Goal: Transaction & Acquisition: Purchase product/service

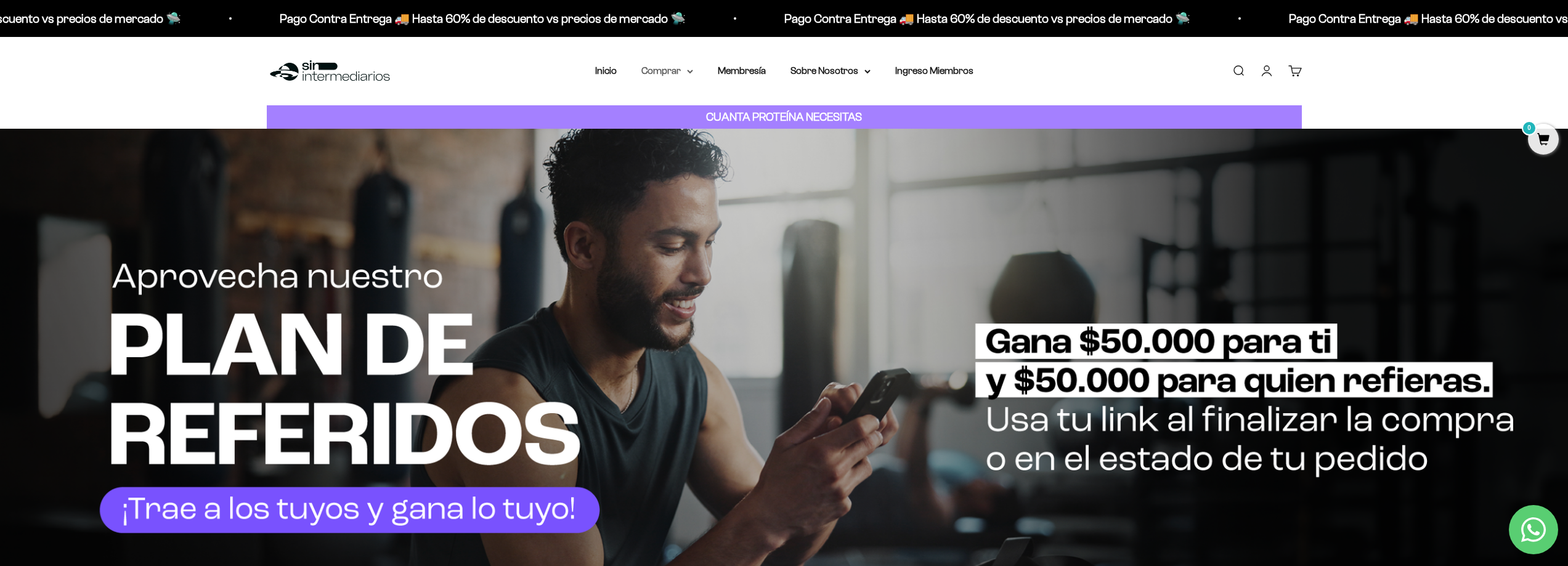
click at [666, 75] on summary "Comprar" at bounding box center [667, 70] width 52 height 16
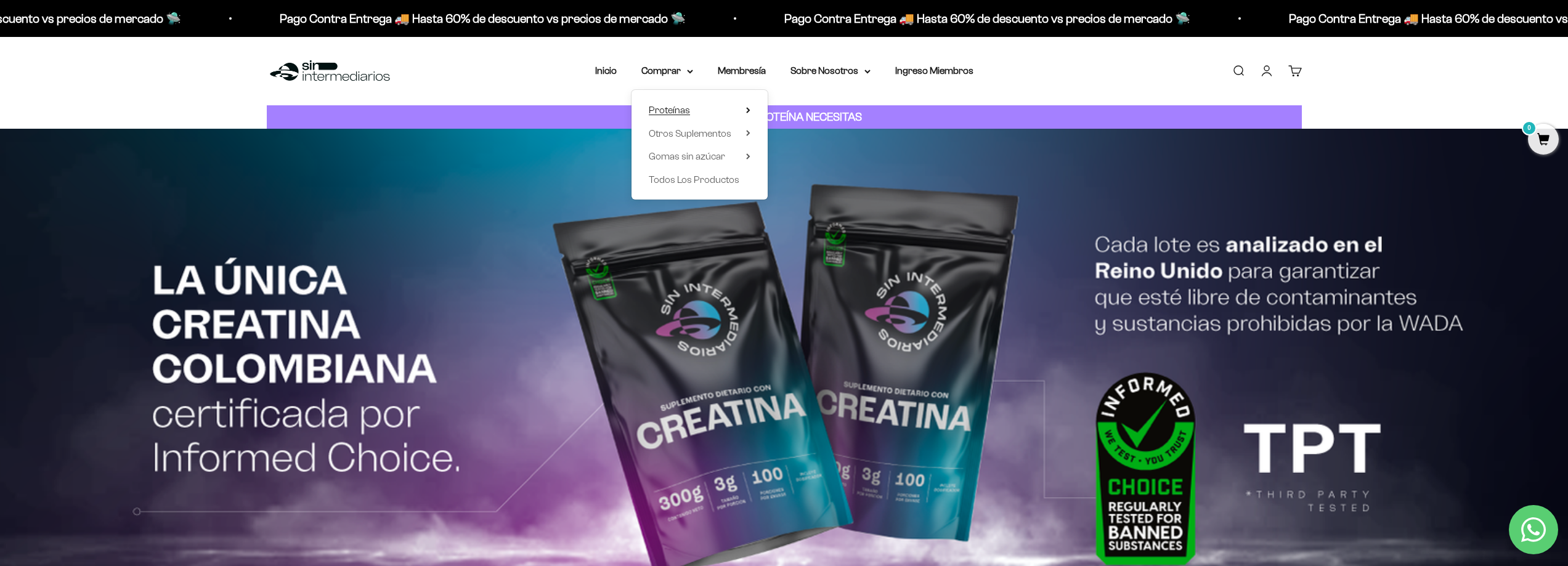
click at [743, 110] on summary "Proteínas" at bounding box center [699, 110] width 101 height 16
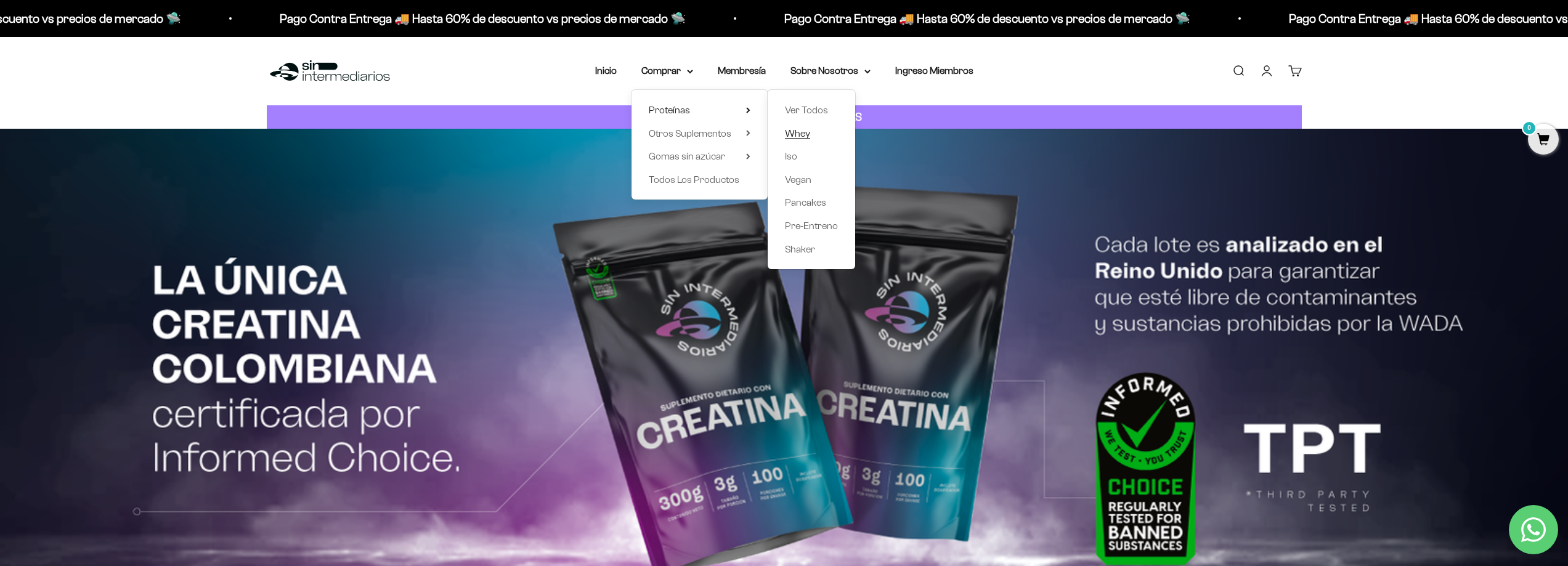
click at [803, 136] on span "Whey" at bounding box center [797, 133] width 26 height 10
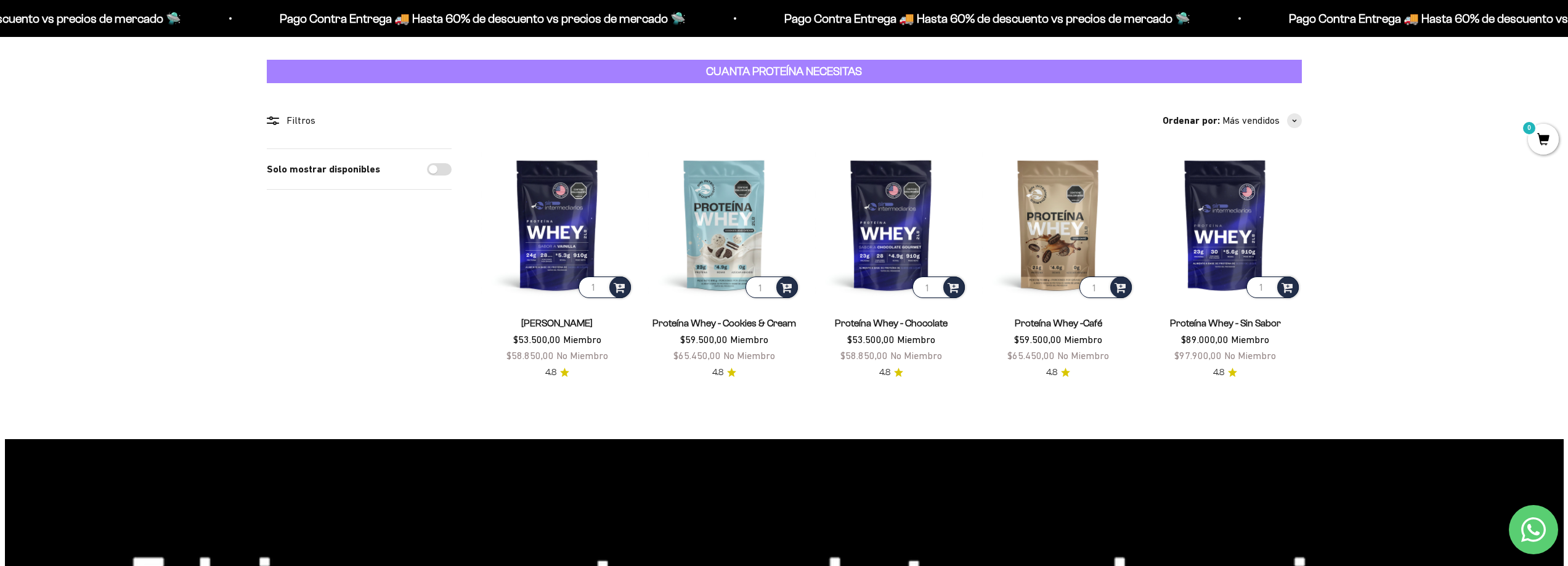
scroll to position [62, 0]
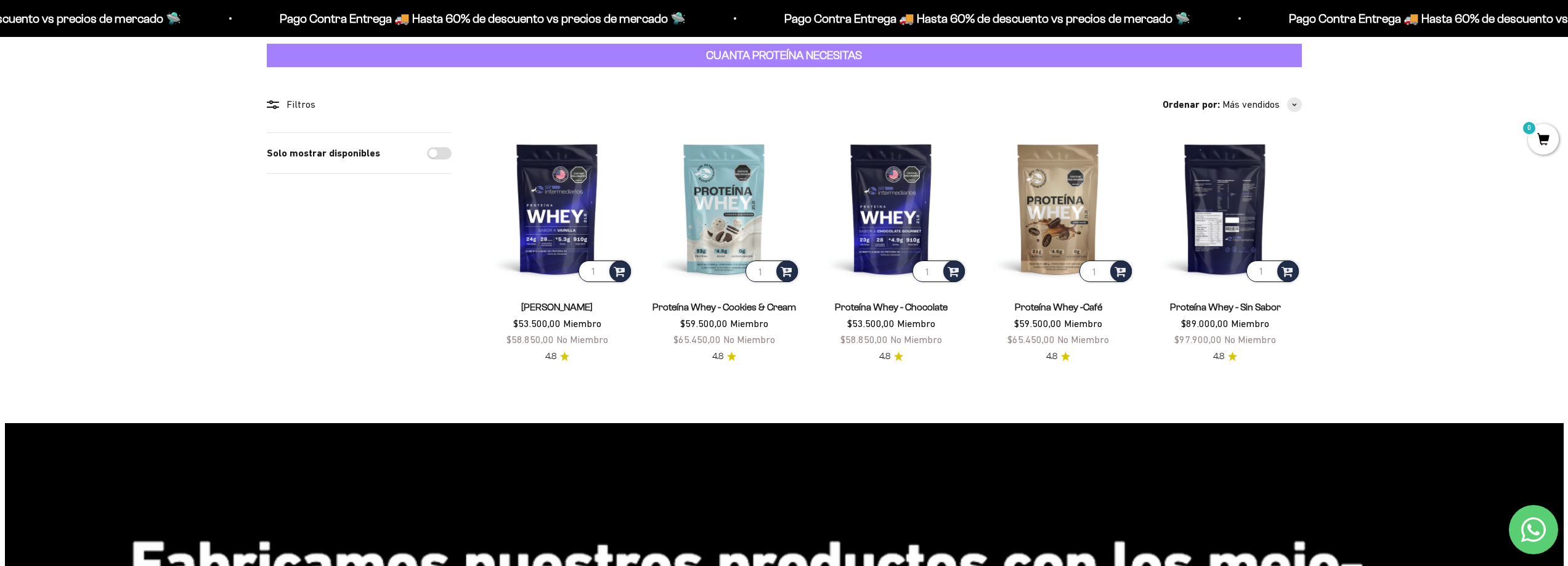
click at [1235, 219] on img at bounding box center [1225, 209] width 153 height 153
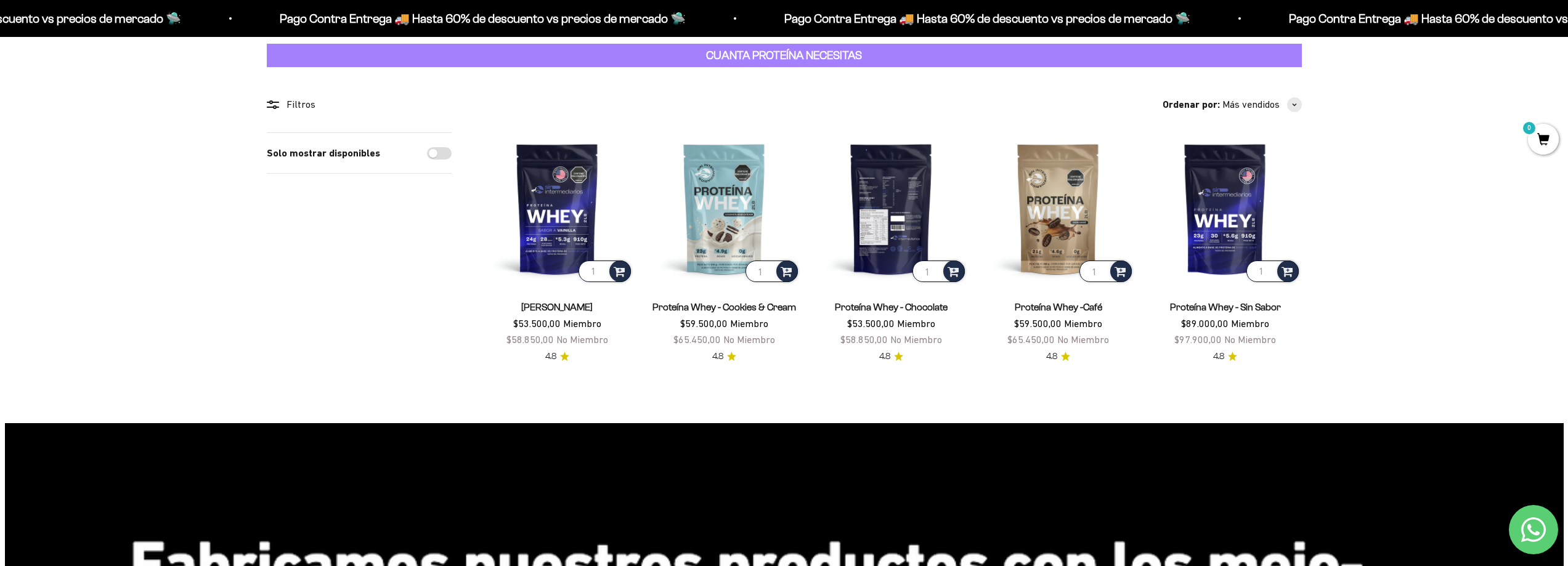
scroll to position [62, 0]
click at [897, 223] on img at bounding box center [891, 209] width 153 height 153
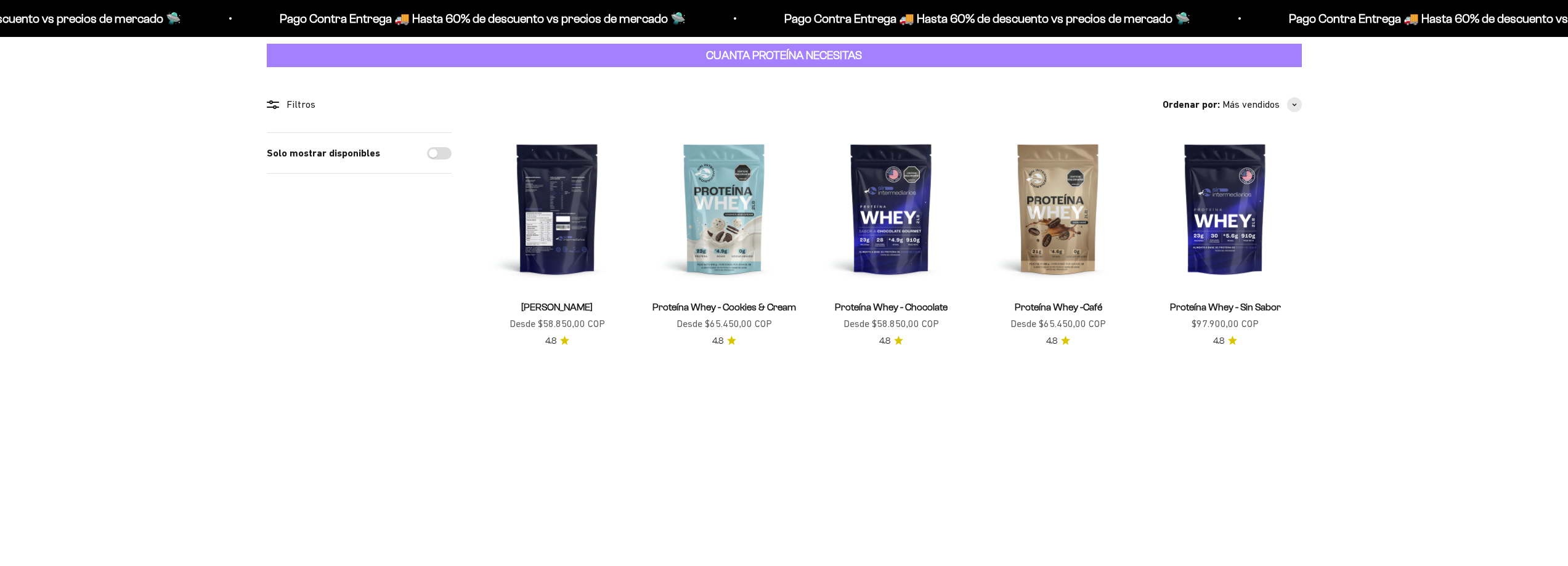
scroll to position [62, 0]
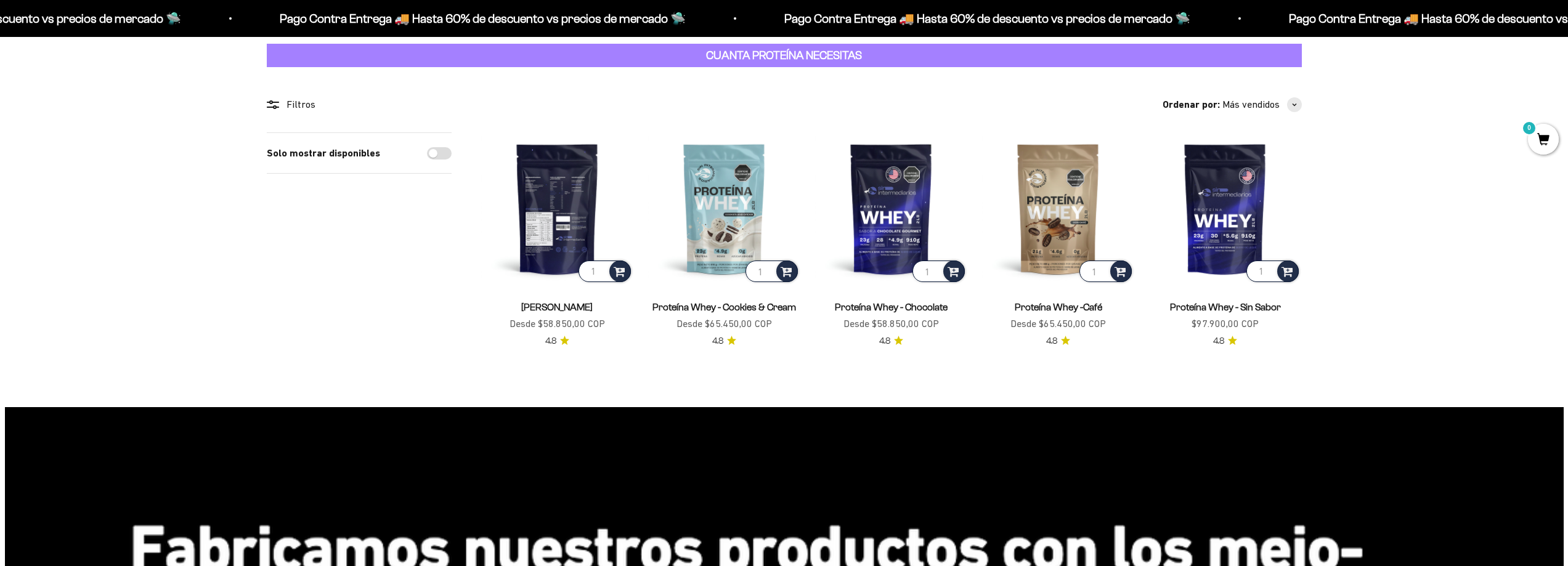
click at [536, 213] on img at bounding box center [557, 209] width 153 height 153
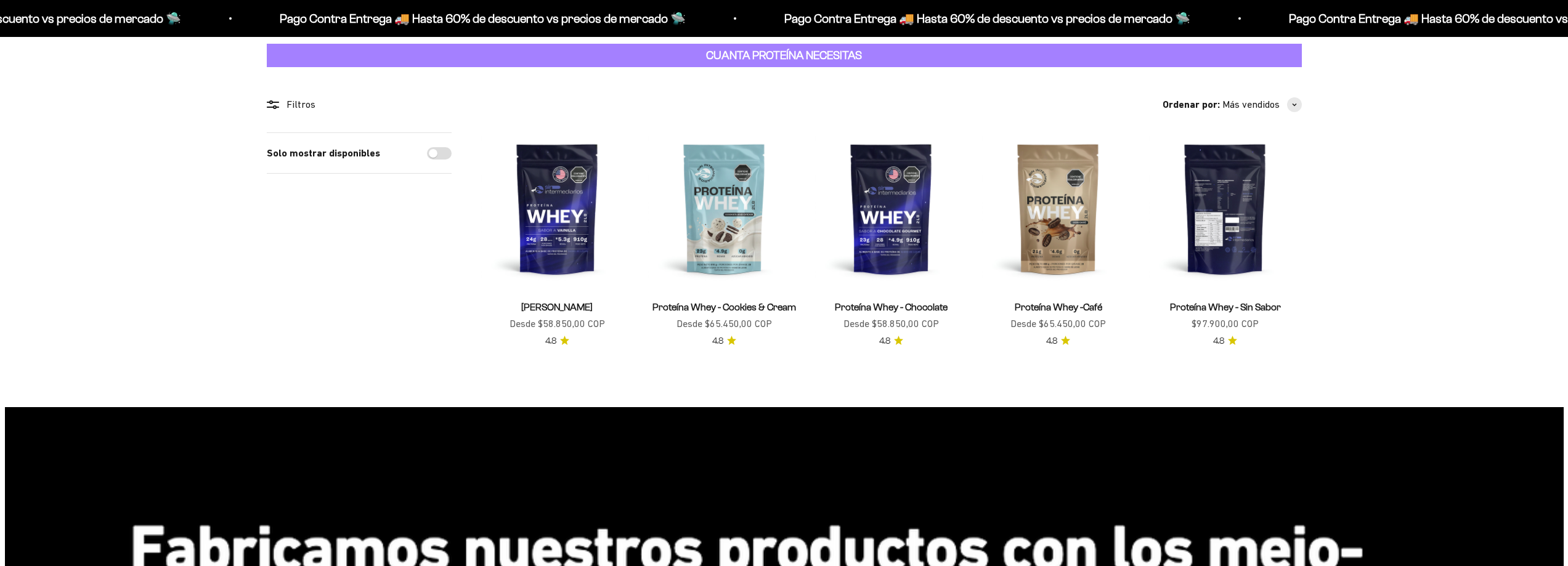
scroll to position [62, 0]
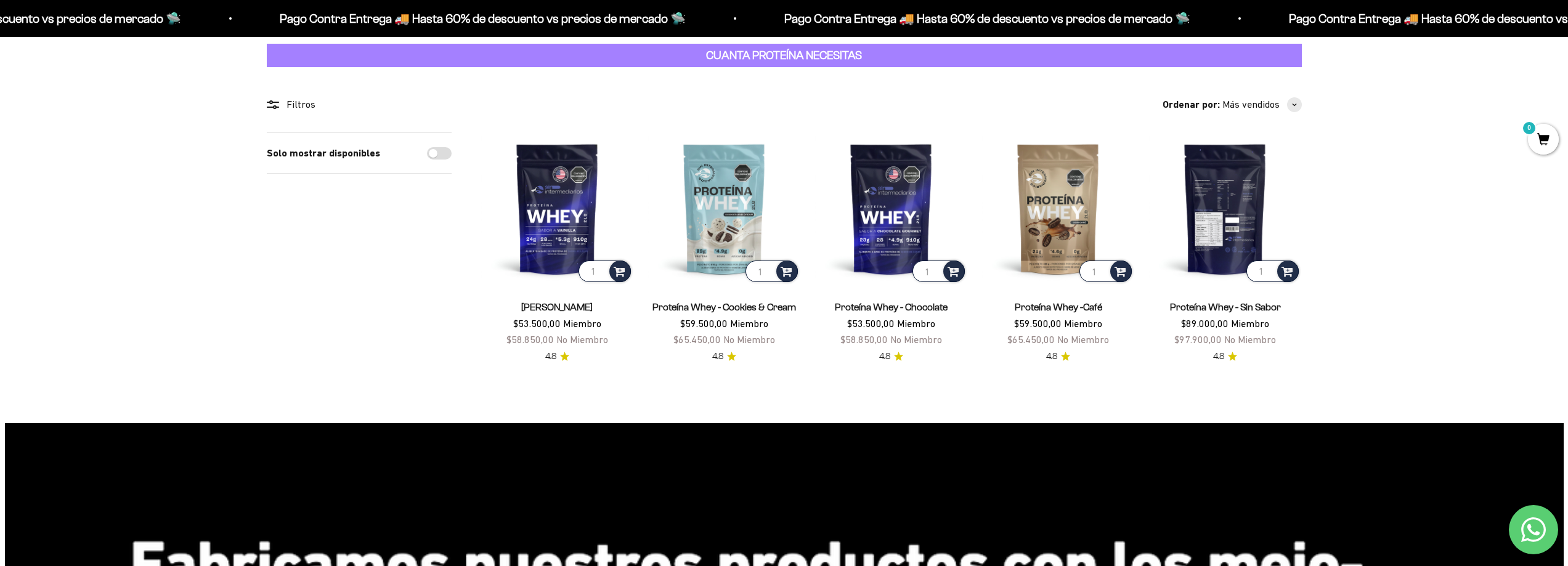
click at [1220, 244] on img at bounding box center [1225, 209] width 153 height 153
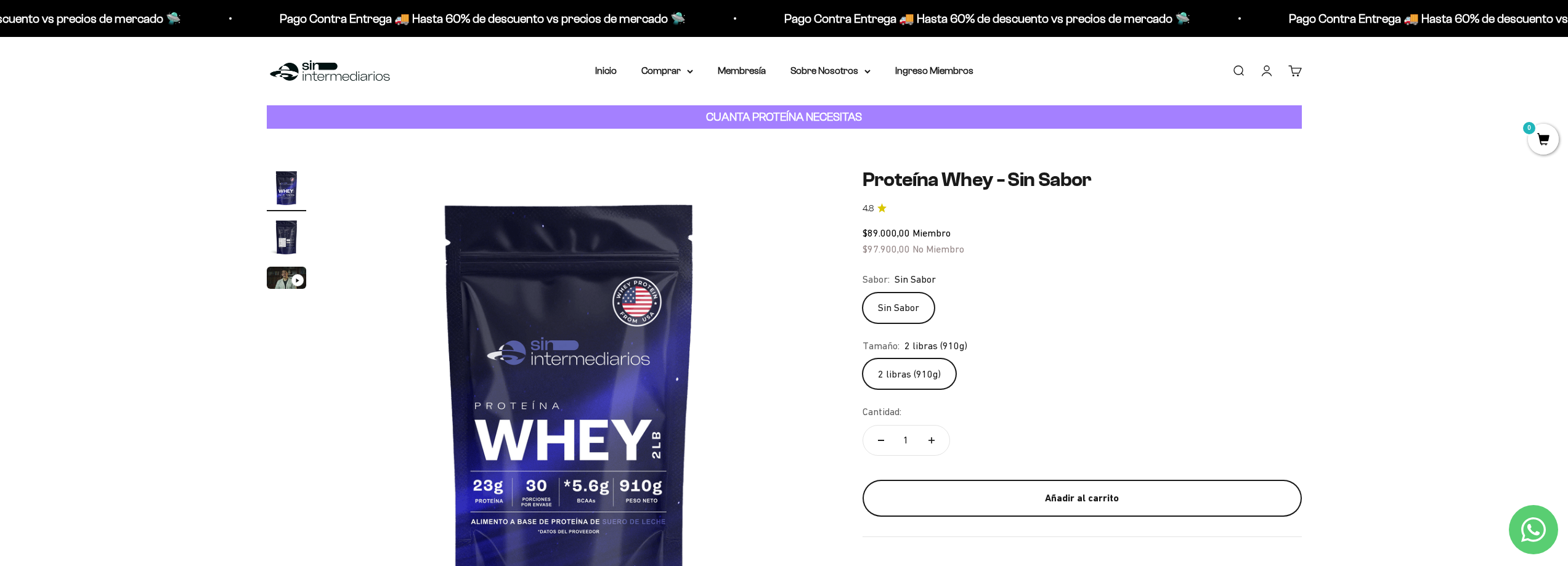
click at [1092, 492] on div "Añadir al carrito" at bounding box center [1082, 498] width 390 height 16
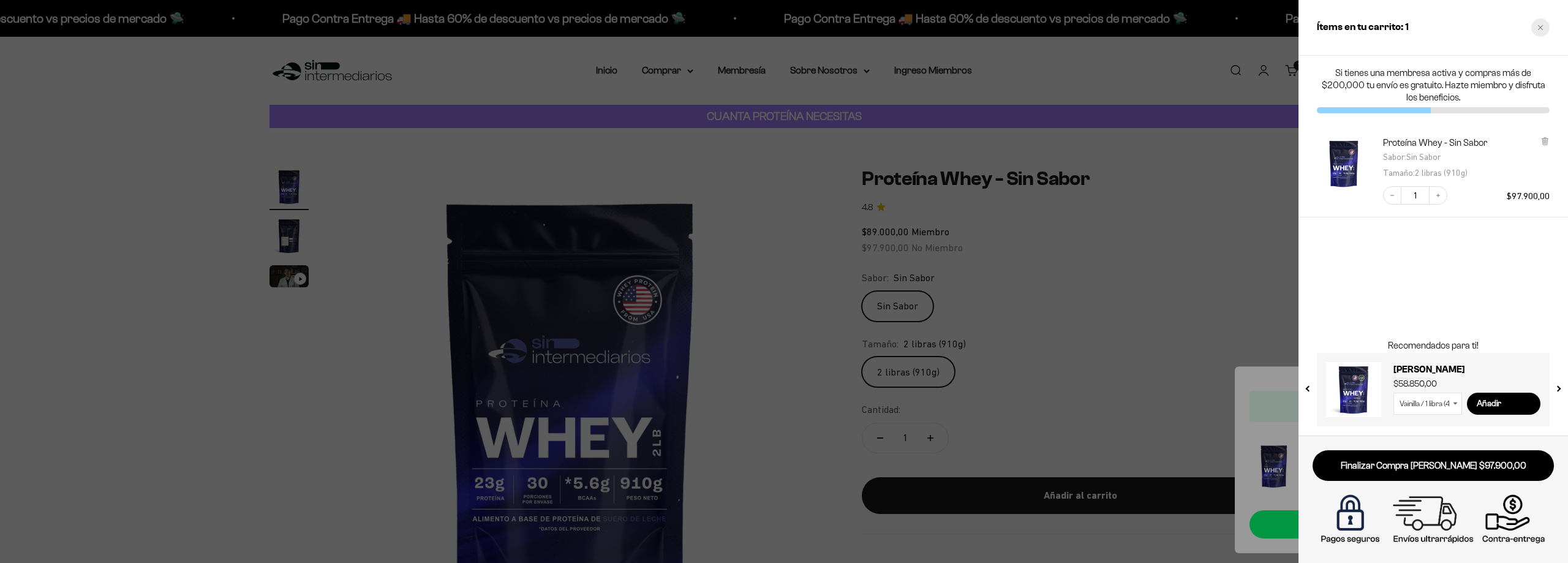
click at [1535, 25] on div "Close cart" at bounding box center [1540, 26] width 18 height 18
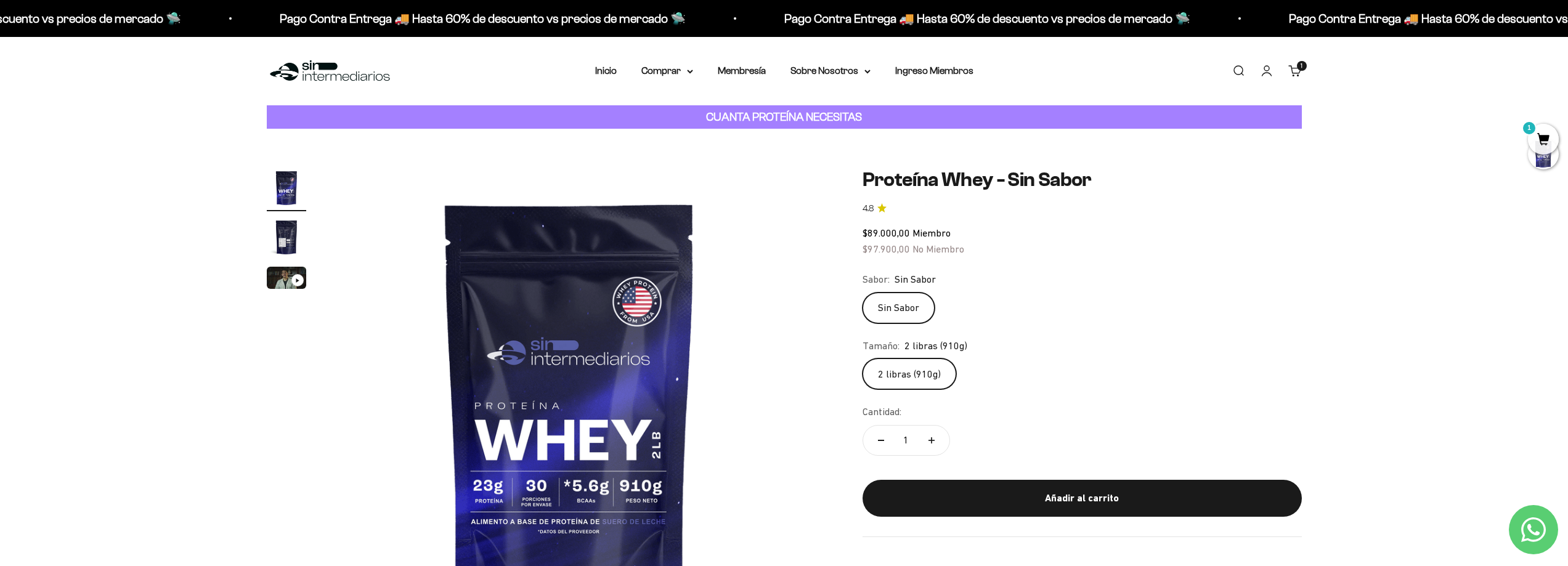
click at [1244, 71] on link "Buscar" at bounding box center [1238, 71] width 13 height 13
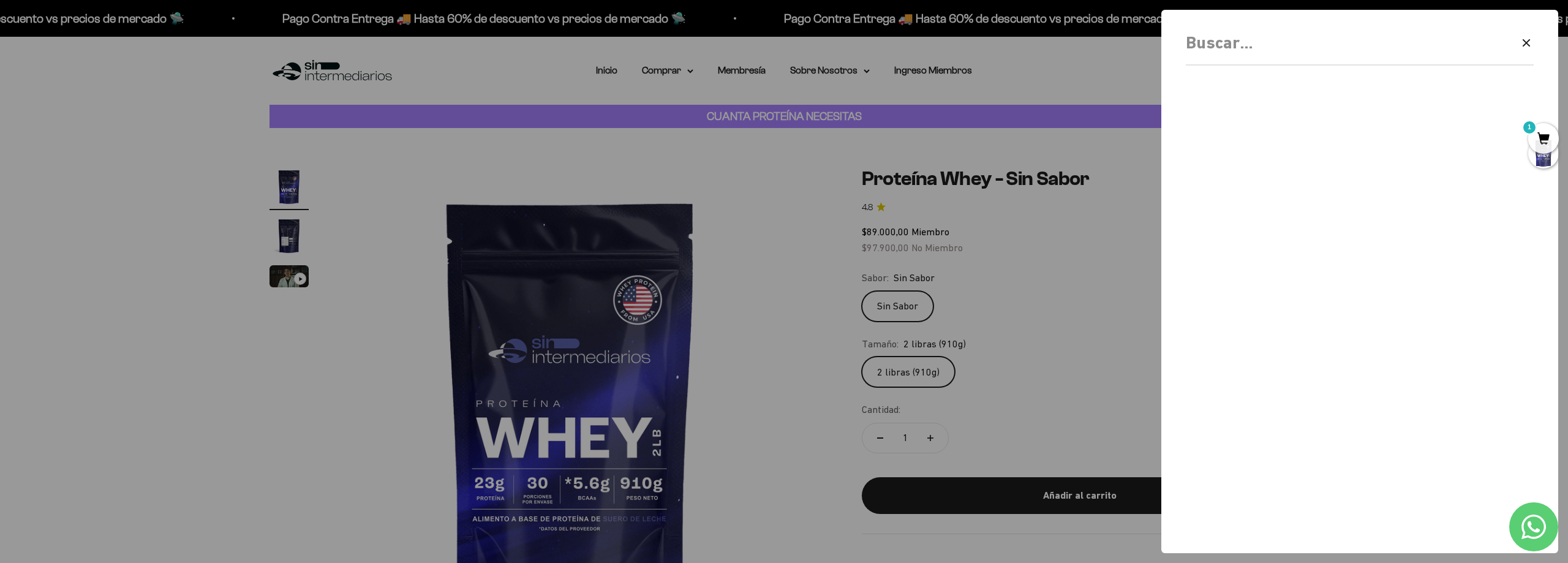
click at [1251, 58] on div "Borrar Cerrar" at bounding box center [1359, 47] width 348 height 36
click at [1251, 54] on input "Buscar" at bounding box center [1328, 42] width 285 height 27
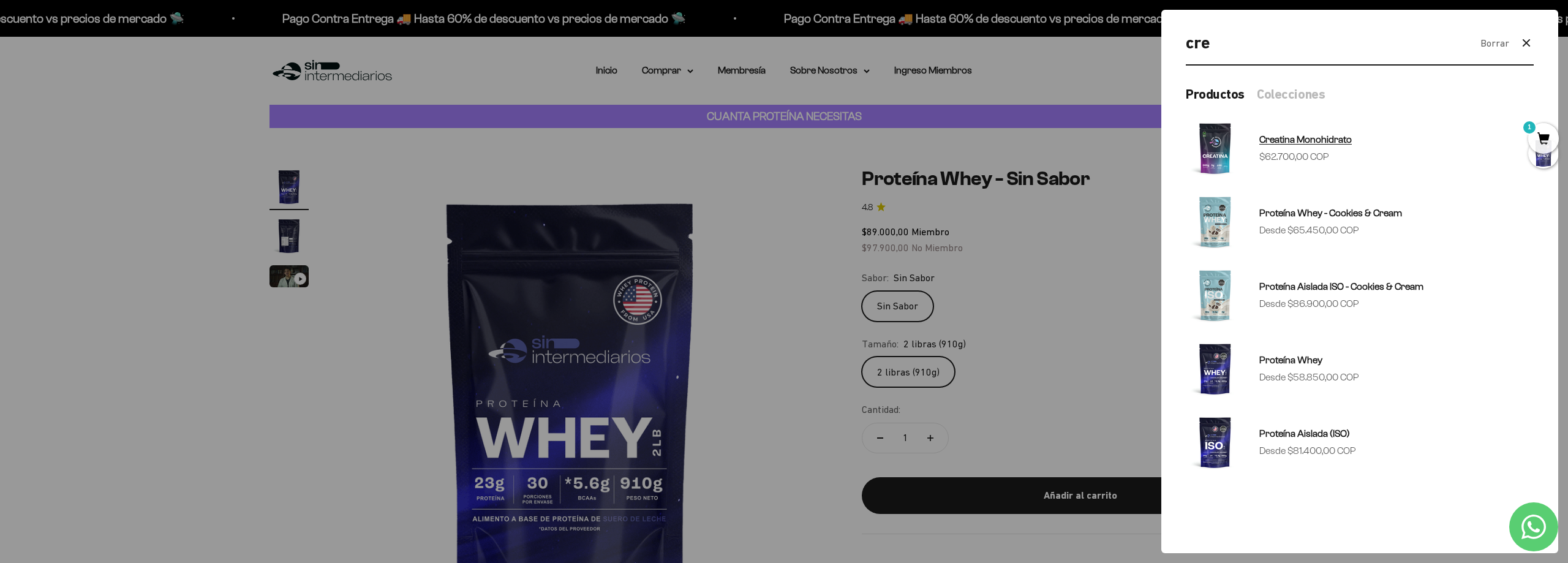
type input "cre"
click at [1227, 151] on img at bounding box center [1215, 148] width 58 height 58
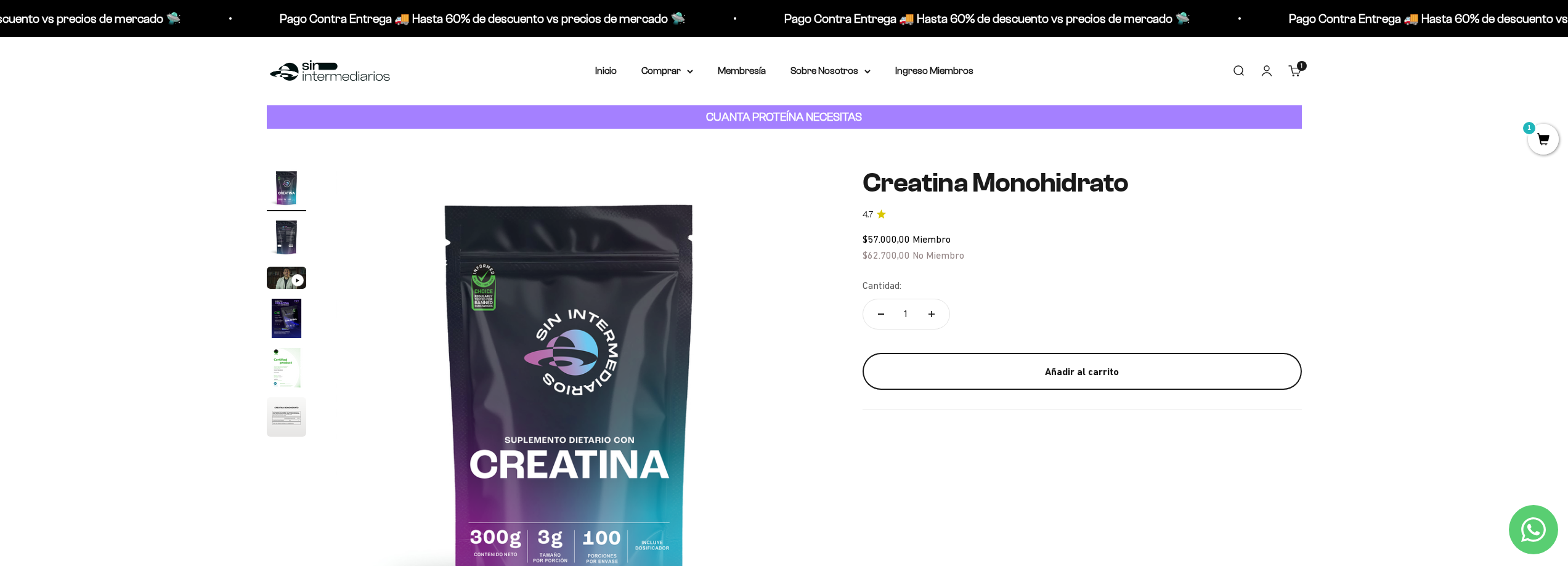
click at [1067, 383] on button "Añadir al carrito" at bounding box center [1082, 371] width 439 height 37
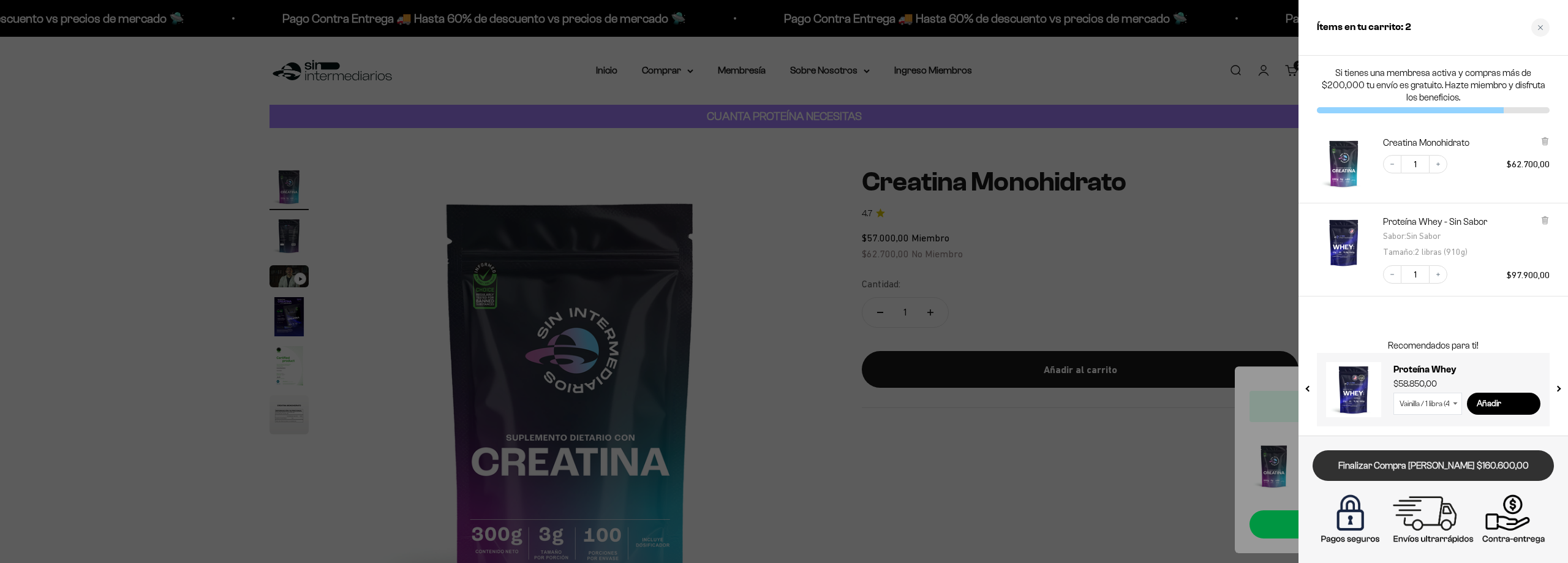
click at [1407, 472] on link "Finalizar Compra Segura $160.600,00" at bounding box center [1433, 466] width 241 height 31
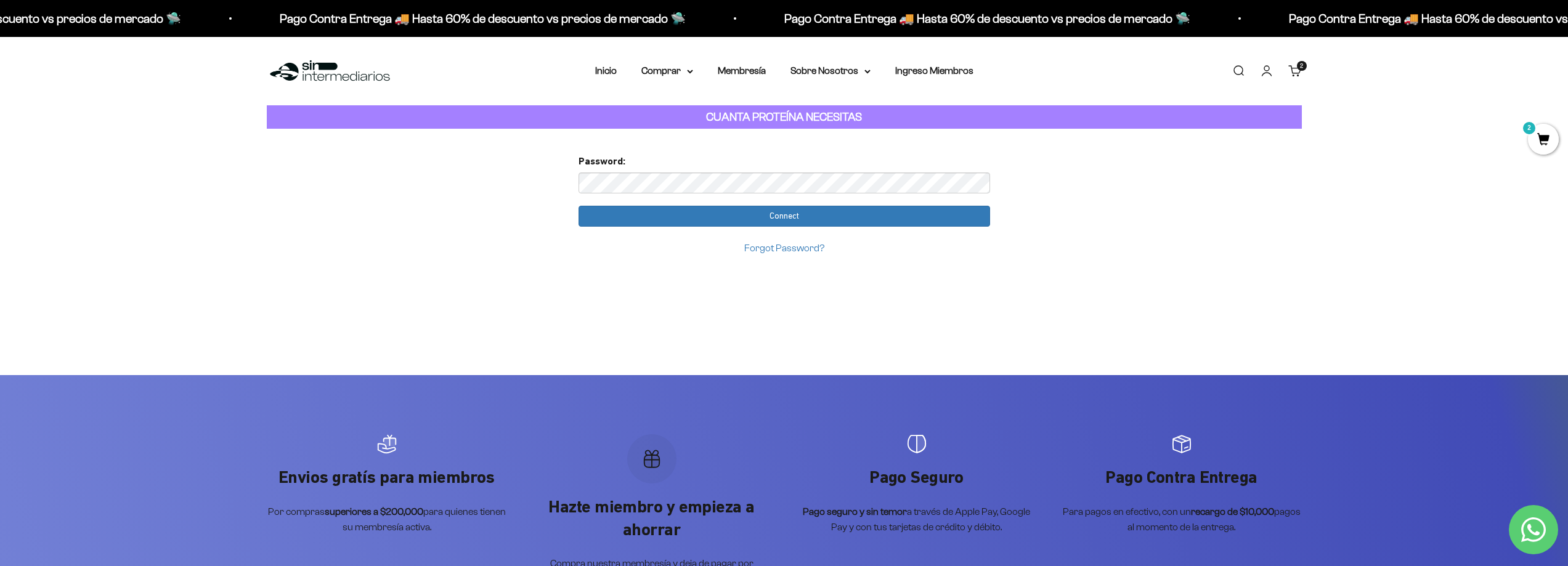
click at [578, 206] on input "Connect" at bounding box center [784, 216] width 411 height 21
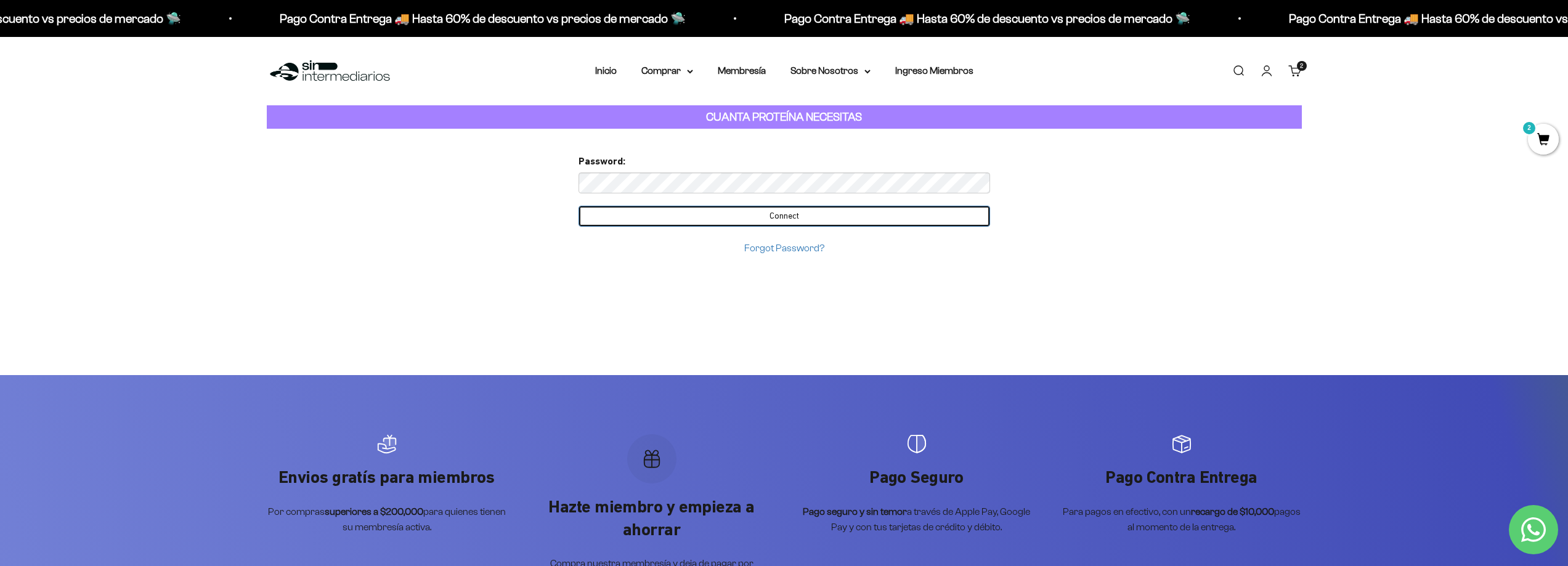
click at [844, 212] on input "Connect" at bounding box center [784, 216] width 411 height 21
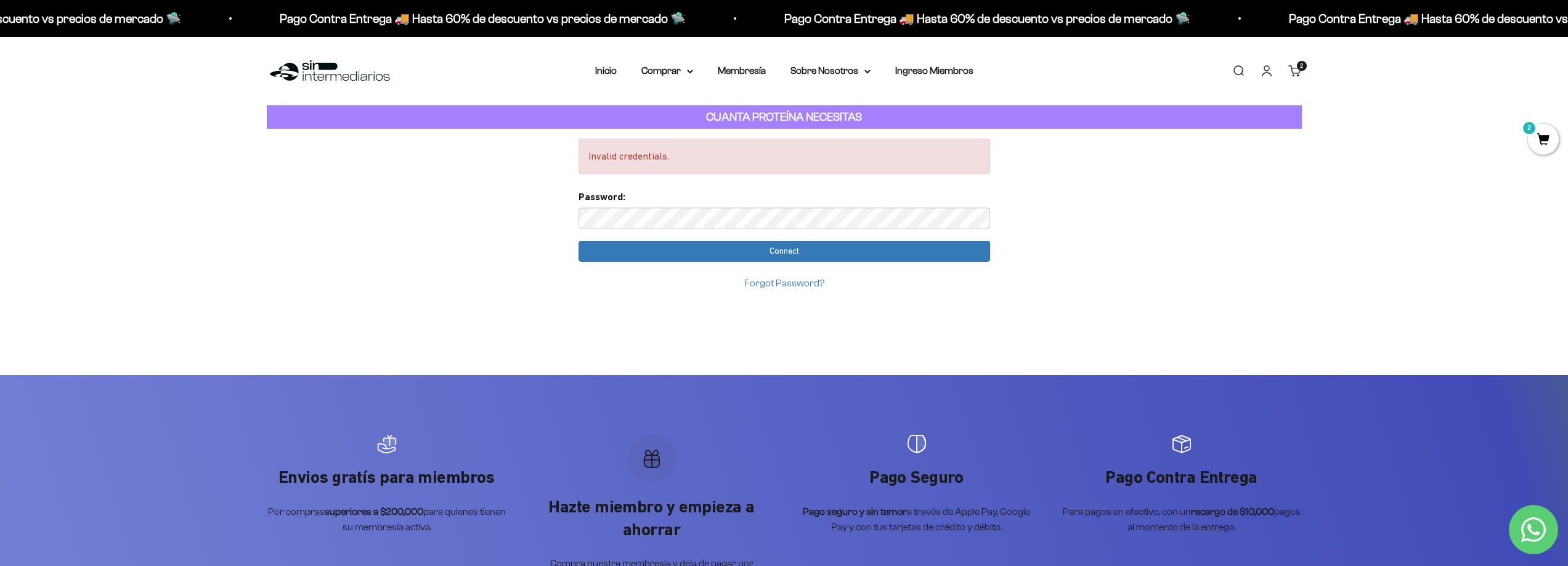
click at [578, 241] on input "Connect" at bounding box center [784, 251] width 411 height 21
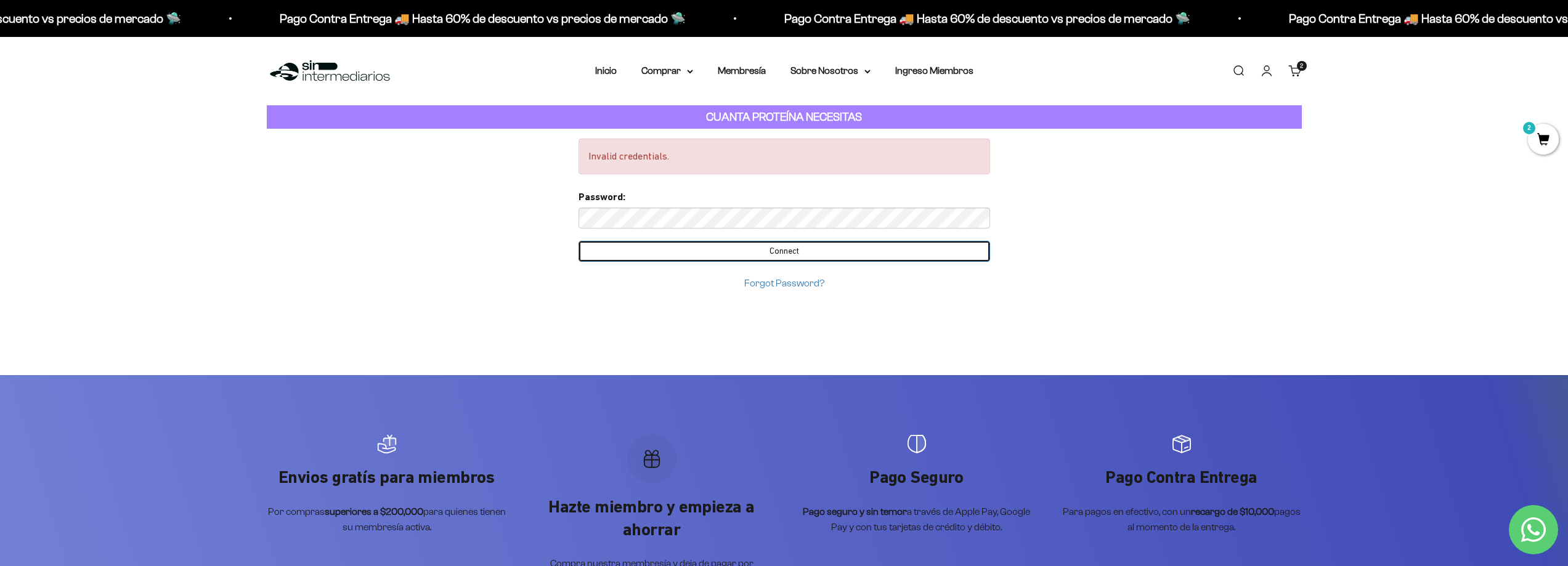
click at [747, 242] on input "Connect" at bounding box center [784, 251] width 411 height 21
